Goal: Find contact information: Find contact information

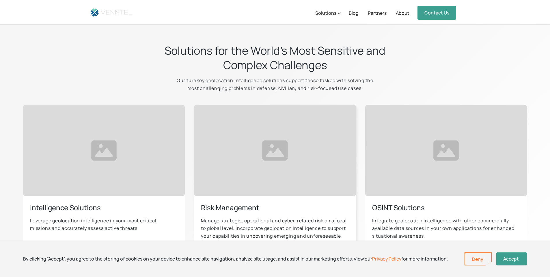
scroll to position [371, 0]
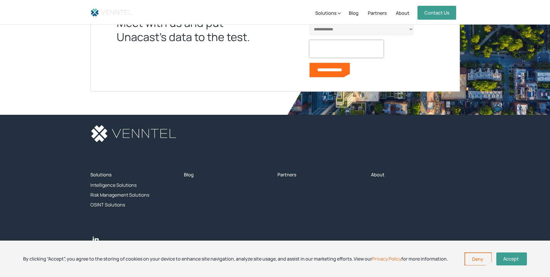
scroll to position [1154, 0]
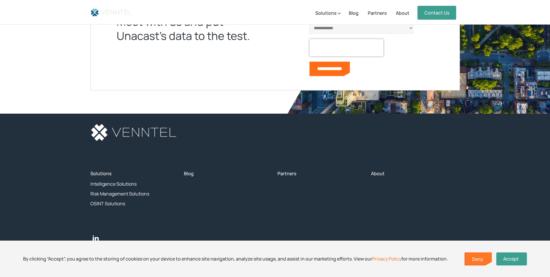
click at [482, 262] on link "Deny" at bounding box center [478, 259] width 26 height 12
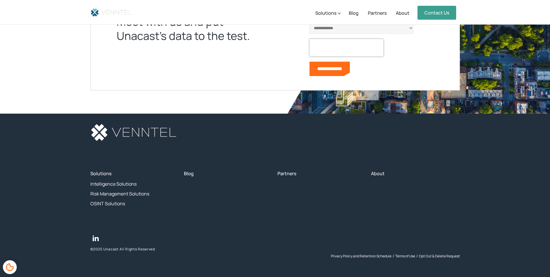
scroll to position [1099, 0]
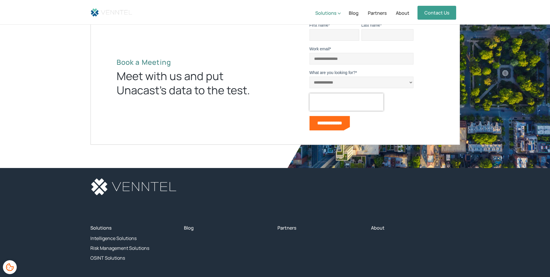
click at [335, 14] on div "Solutions" at bounding box center [325, 13] width 21 height 7
click at [333, 10] on div "Solutions" at bounding box center [325, 13] width 21 height 7
click at [324, 13] on div "Solutions" at bounding box center [325, 13] width 21 height 7
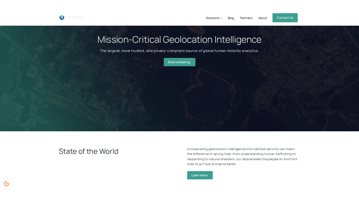
scroll to position [0, 0]
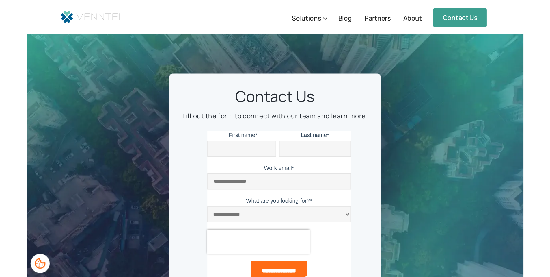
scroll to position [1080, 0]
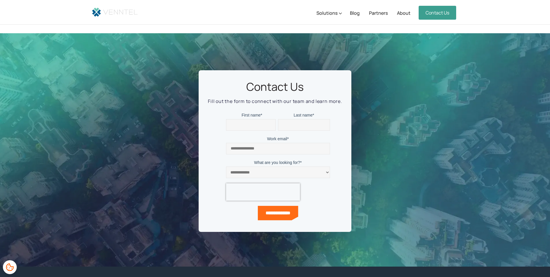
scroll to position [1053, 0]
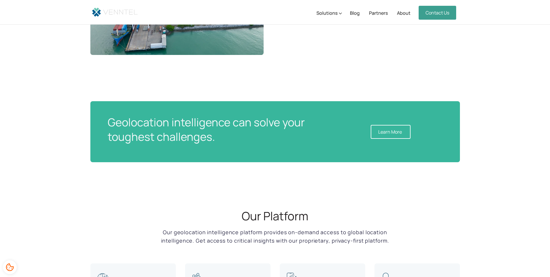
scroll to position [714, 0]
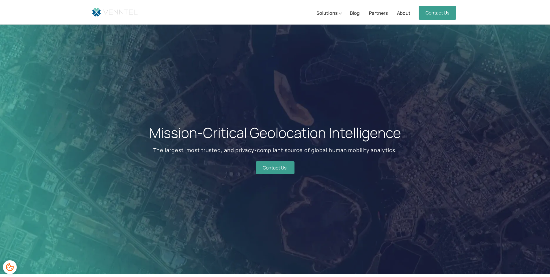
click at [126, 10] on img "home" at bounding box center [114, 12] width 49 height 13
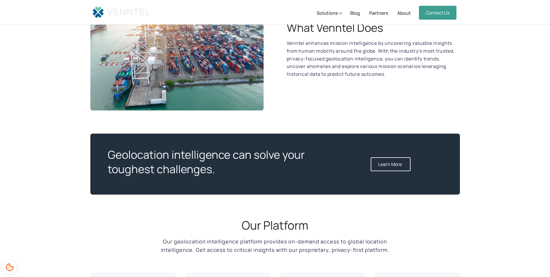
scroll to position [695, 0]
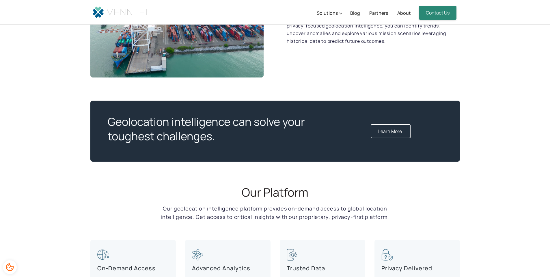
click at [433, 8] on link "Contact Us" at bounding box center [438, 13] width 38 height 14
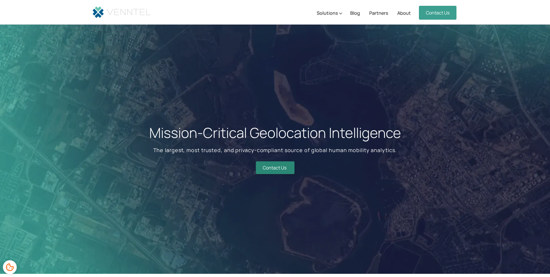
click at [273, 166] on link "Contact Us" at bounding box center [275, 167] width 39 height 13
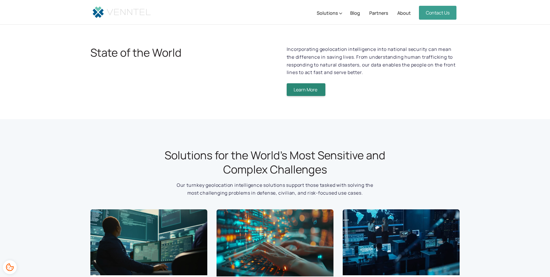
click at [313, 88] on link "Learn More" at bounding box center [306, 89] width 39 height 13
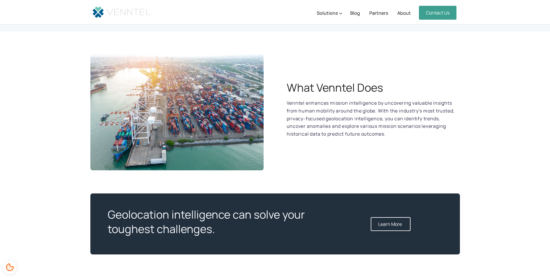
click at [386, 221] on link "Learn More" at bounding box center [391, 224] width 40 height 14
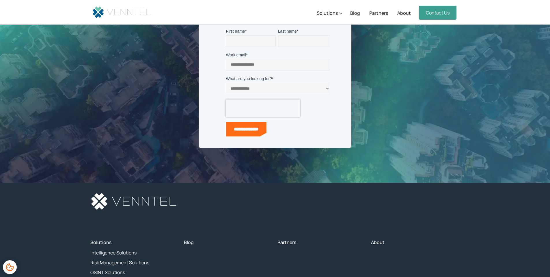
scroll to position [1160, 0]
